Goal: Information Seeking & Learning: Learn about a topic

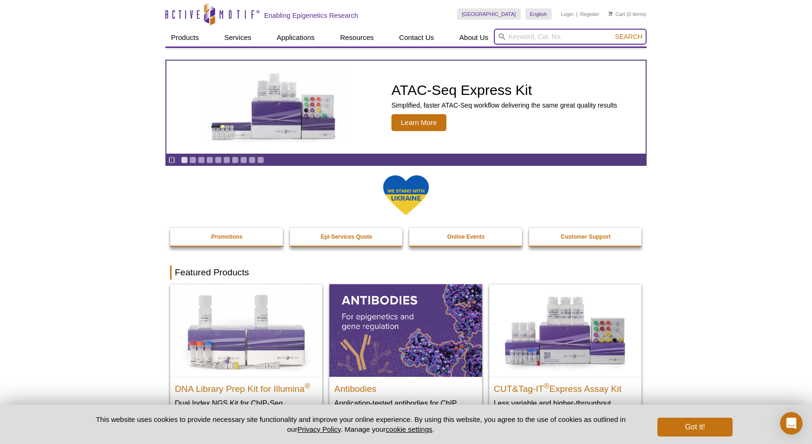
click at [533, 34] on input "search" at bounding box center [570, 37] width 153 height 16
type input "myc"
click at [629, 37] on button "Search" at bounding box center [628, 36] width 33 height 8
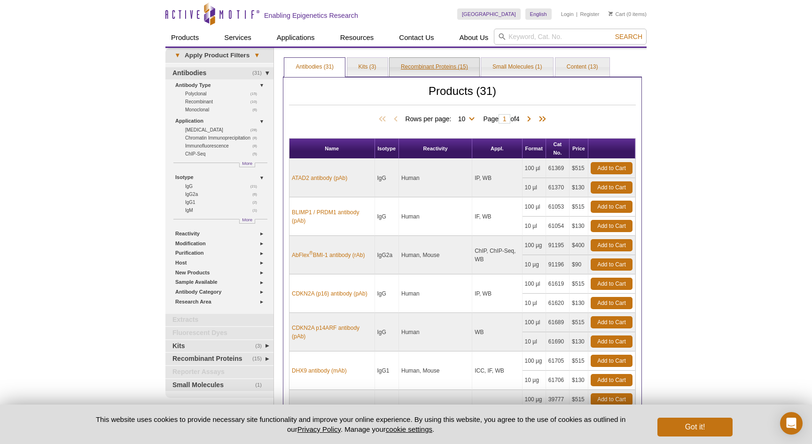
click at [445, 62] on link "Recombinant Proteins (15)" at bounding box center [435, 67] width 90 height 19
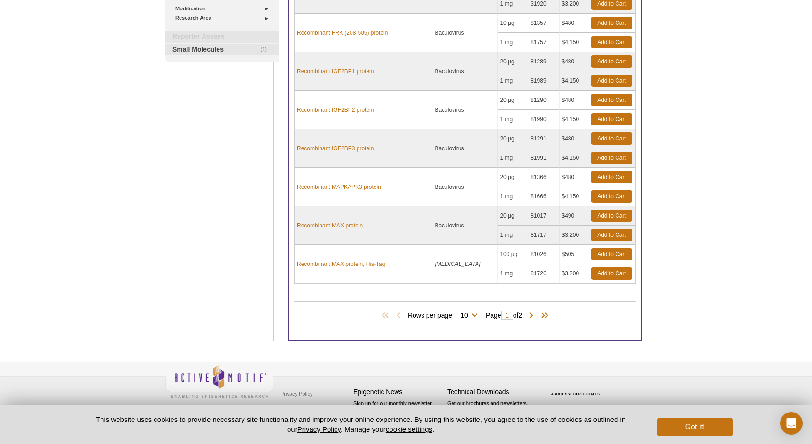
scroll to position [233, 0]
click at [534, 314] on span at bounding box center [531, 315] width 9 height 9
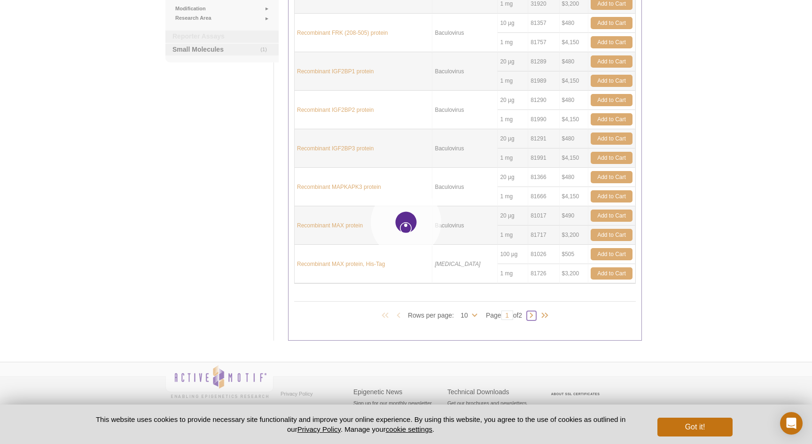
type input "2"
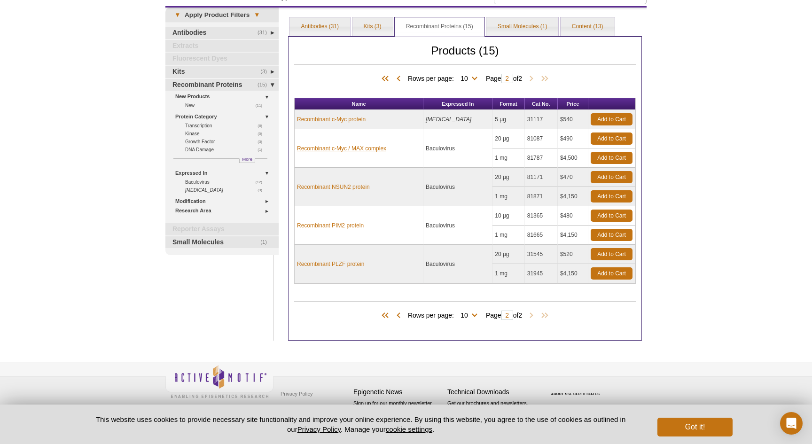
click at [349, 147] on link "Recombinant c-Myc / MAX complex" at bounding box center [341, 148] width 89 height 8
